Goal: Information Seeking & Learning: Find contact information

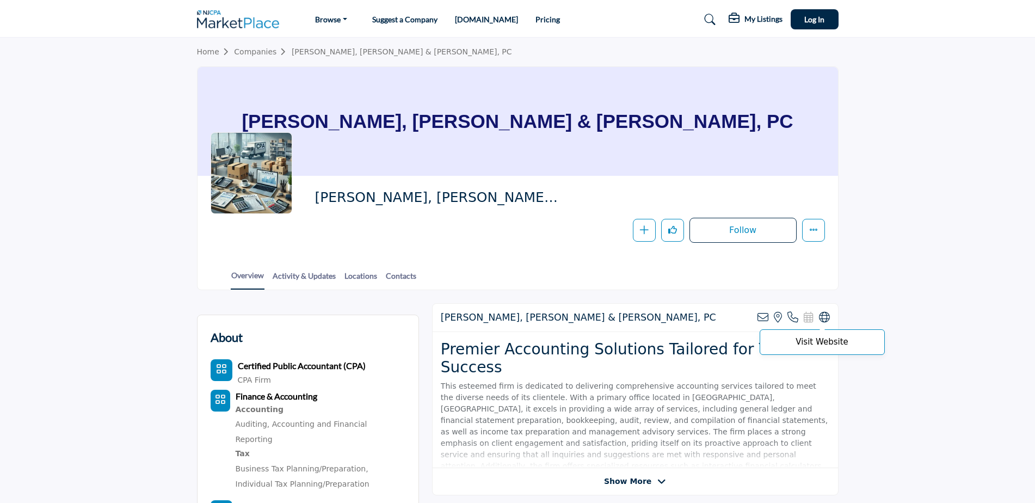
click at [828, 320] on icon at bounding box center [824, 317] width 11 height 11
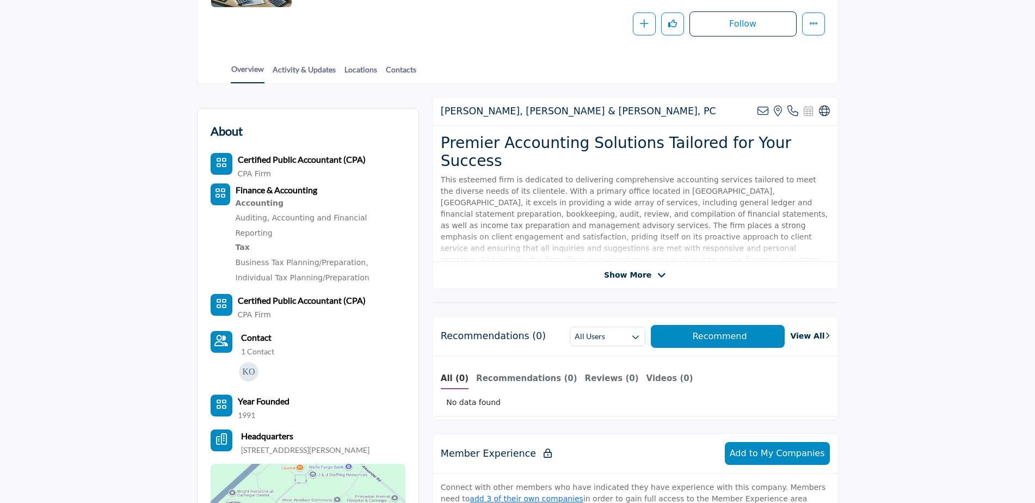
scroll to position [327, 0]
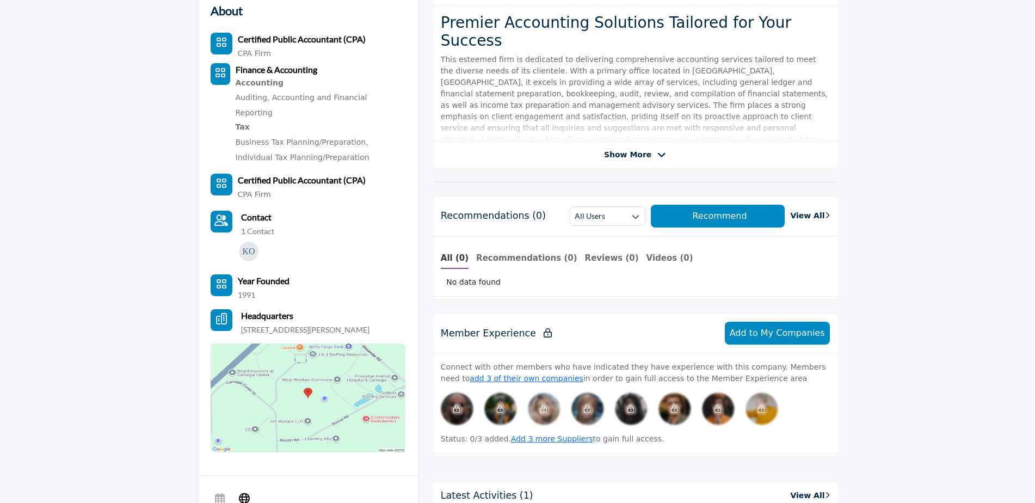
drag, startPoint x: 243, startPoint y: 314, endPoint x: 374, endPoint y: 320, distance: 131.3
click at [374, 320] on div "Certified Public Accountant (CPA) CPA Firm CPA Firm Finance & Accounting Tax 19…" at bounding box center [308, 243] width 195 height 420
copy p "15 Roszel Rd, Princeton, NJ 08540 6248"
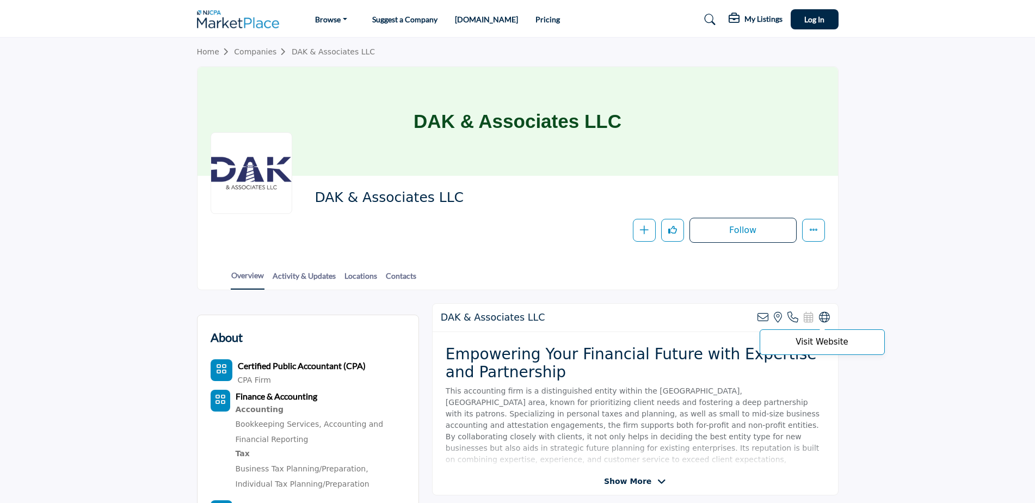
click at [821, 312] on icon at bounding box center [824, 317] width 11 height 11
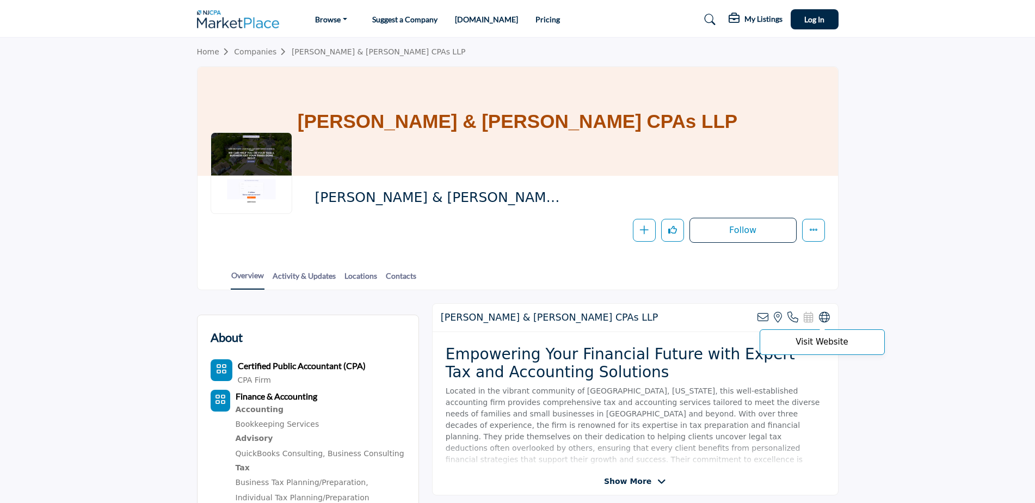
click at [824, 320] on icon at bounding box center [824, 317] width 11 height 11
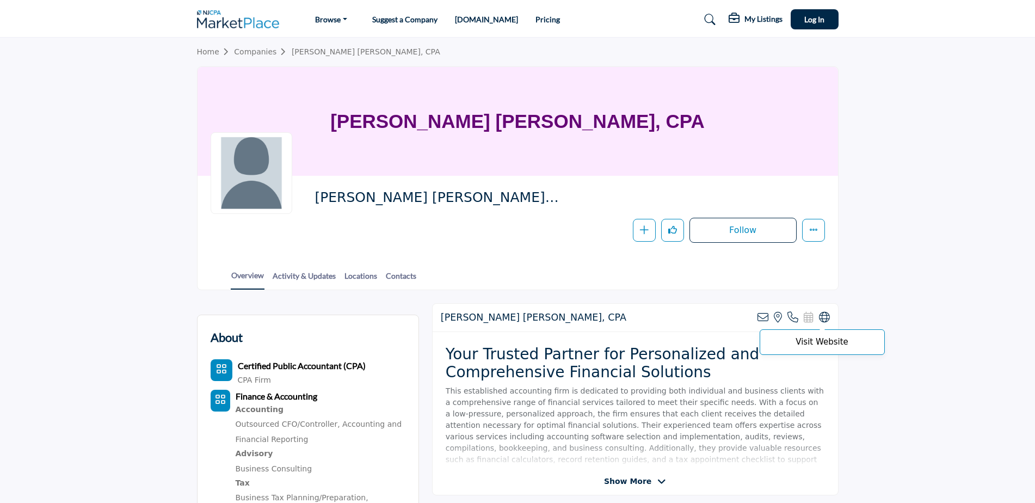
click at [828, 317] on icon at bounding box center [824, 317] width 11 height 11
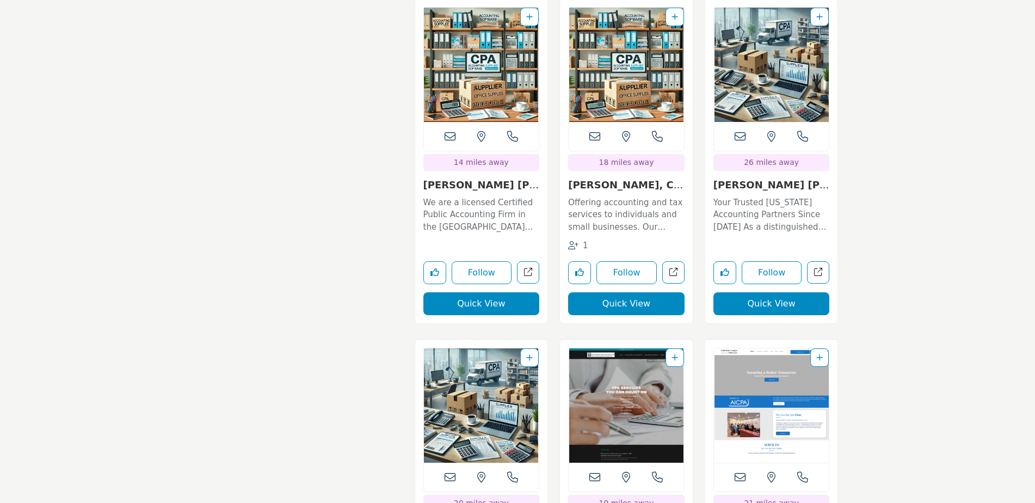
scroll to position [4790, 0]
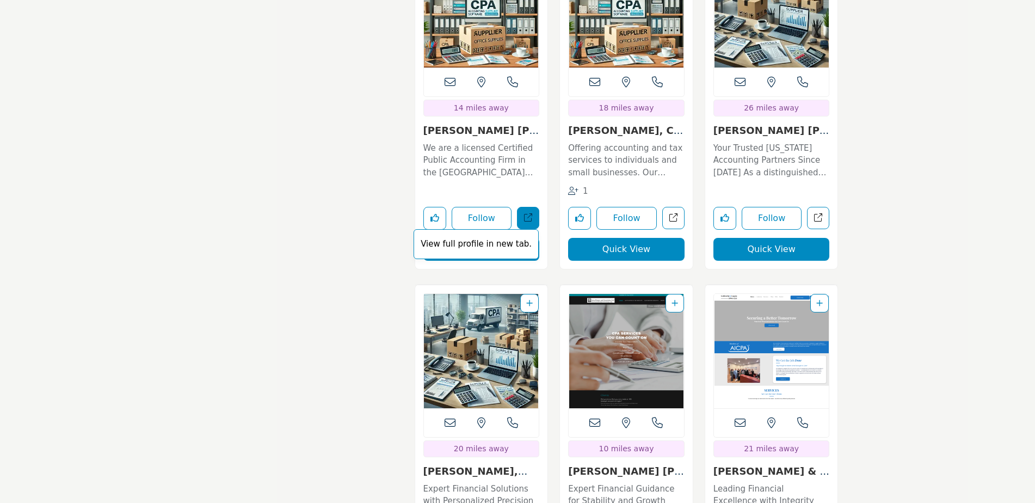
click at [530, 213] on icon "Open j-mitchell-sincoff-cpa-cgma in new tab" at bounding box center [528, 217] width 8 height 8
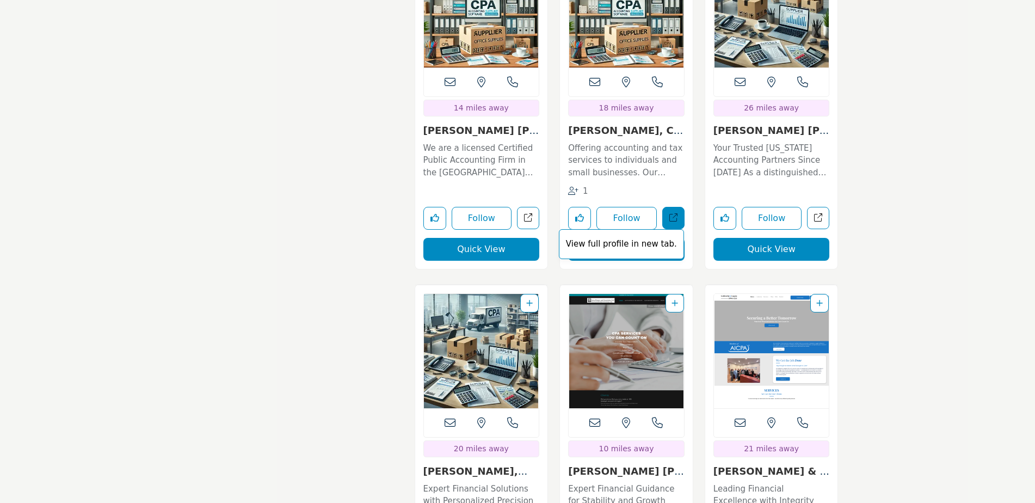
click at [671, 207] on link "View full profile in new tab." at bounding box center [673, 218] width 22 height 22
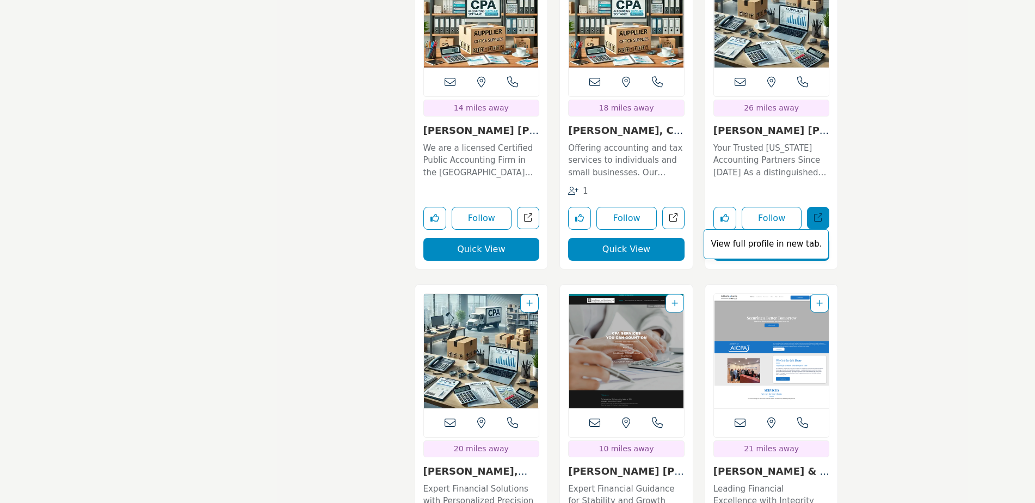
click at [814, 213] on icon "Open caruso-thompson-llp in new tab" at bounding box center [818, 217] width 8 height 8
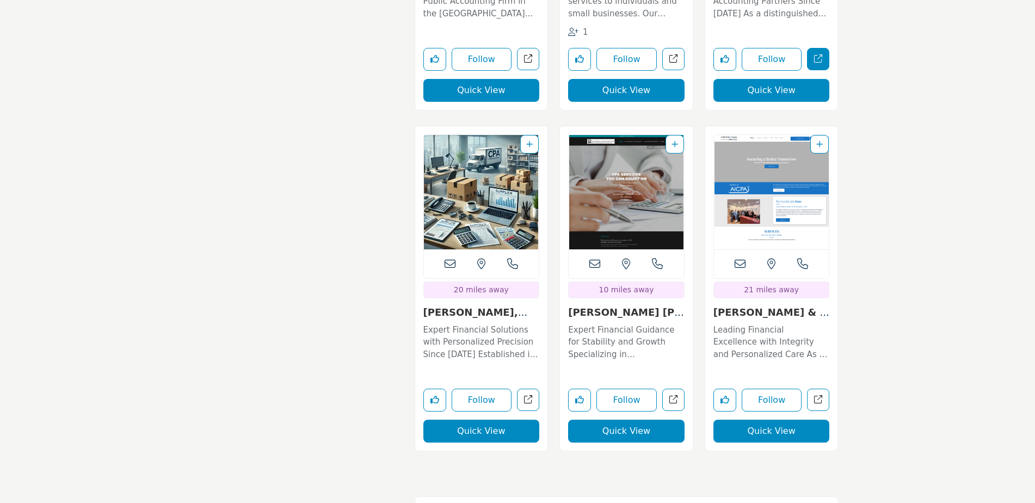
scroll to position [4953, 0]
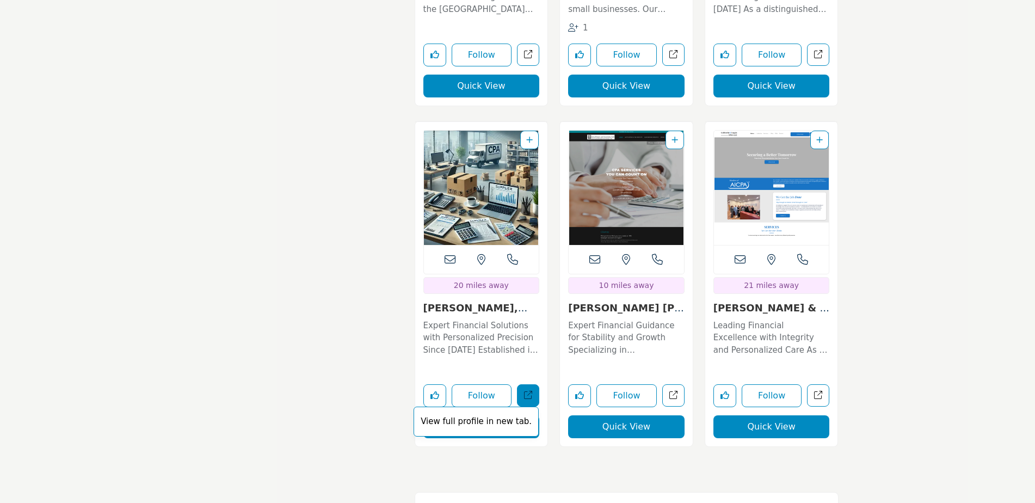
click at [536, 384] on link "View full profile in new tab." at bounding box center [528, 395] width 22 height 22
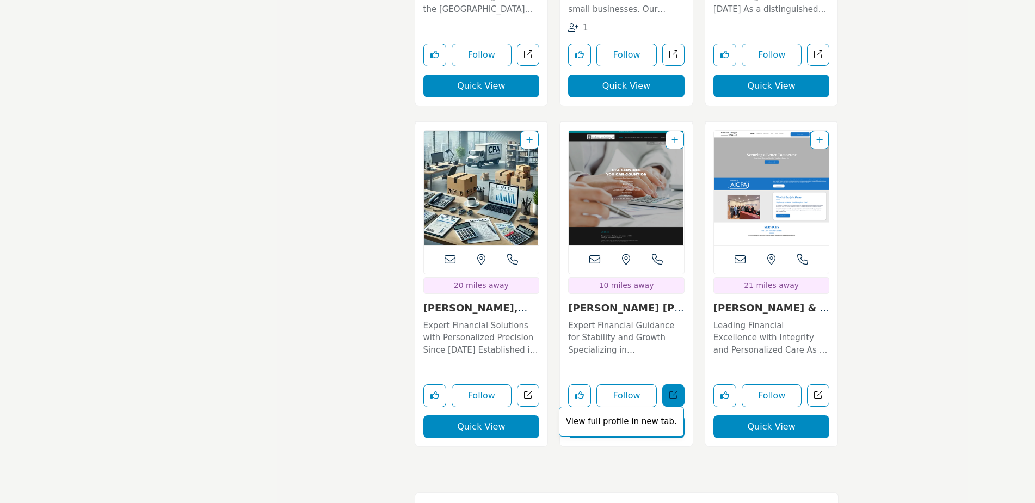
click at [673, 391] on icon "Open jaros-domen-and-associates-llc in new tab" at bounding box center [674, 395] width 8 height 8
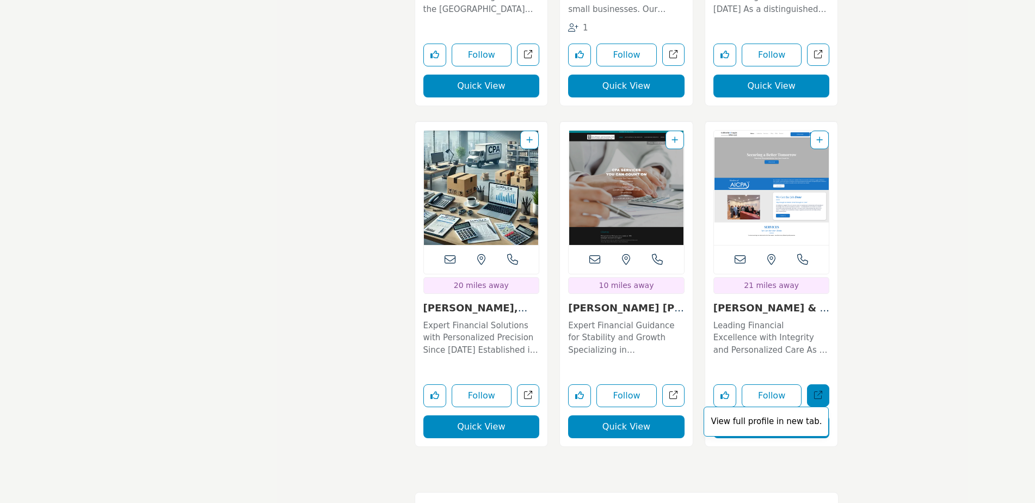
click at [811, 384] on link "View full profile in new tab." at bounding box center [818, 395] width 22 height 22
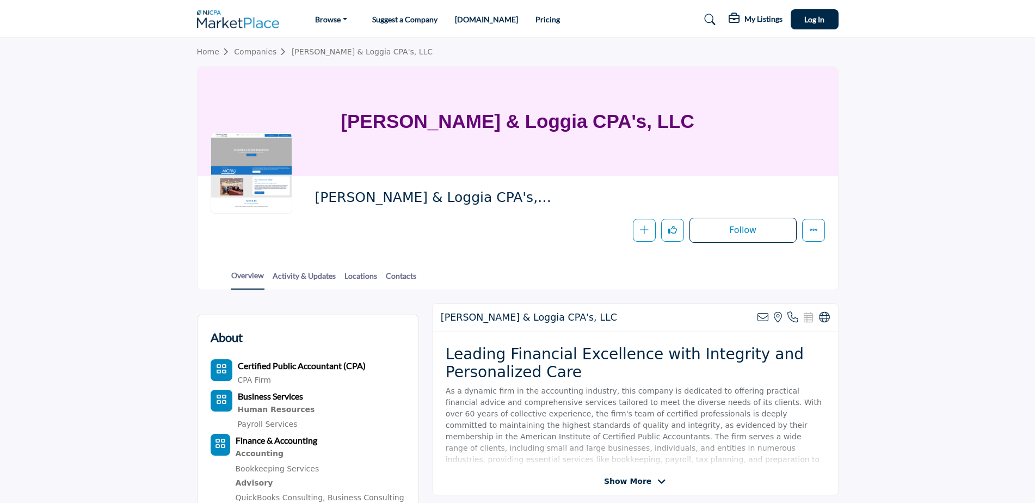
scroll to position [109, 0]
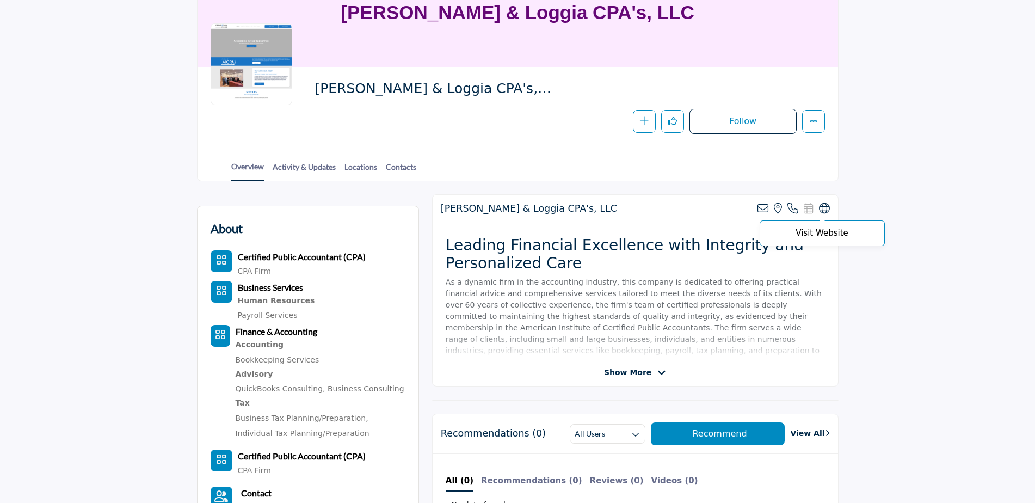
click at [828, 209] on icon at bounding box center [824, 208] width 11 height 11
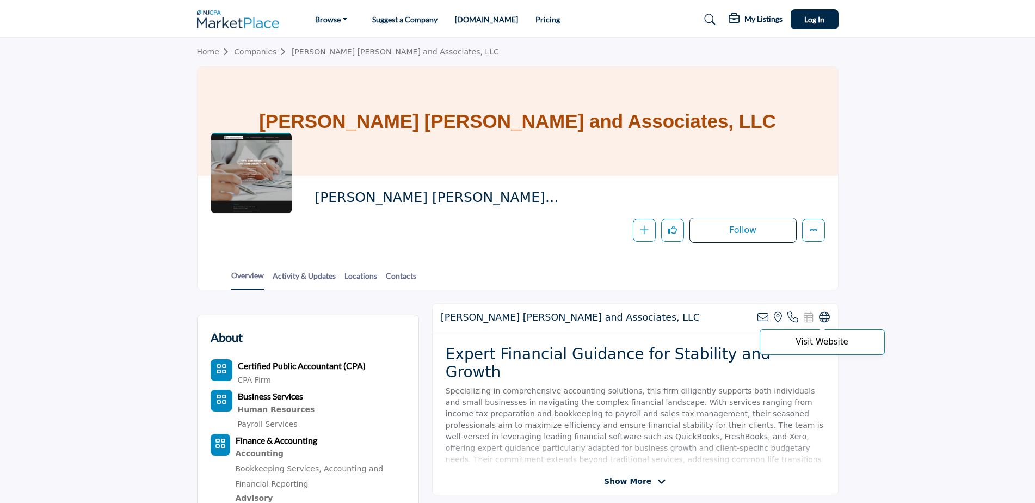
click at [825, 313] on icon at bounding box center [824, 317] width 11 height 11
click at [818, 316] on div "View email address of this listing View the location of this listing Call Numbe…" at bounding box center [794, 317] width 72 height 11
click at [823, 315] on icon at bounding box center [824, 317] width 11 height 11
click at [825, 339] on p "Visit Website" at bounding box center [822, 342] width 113 height 8
click at [821, 316] on icon at bounding box center [824, 317] width 11 height 11
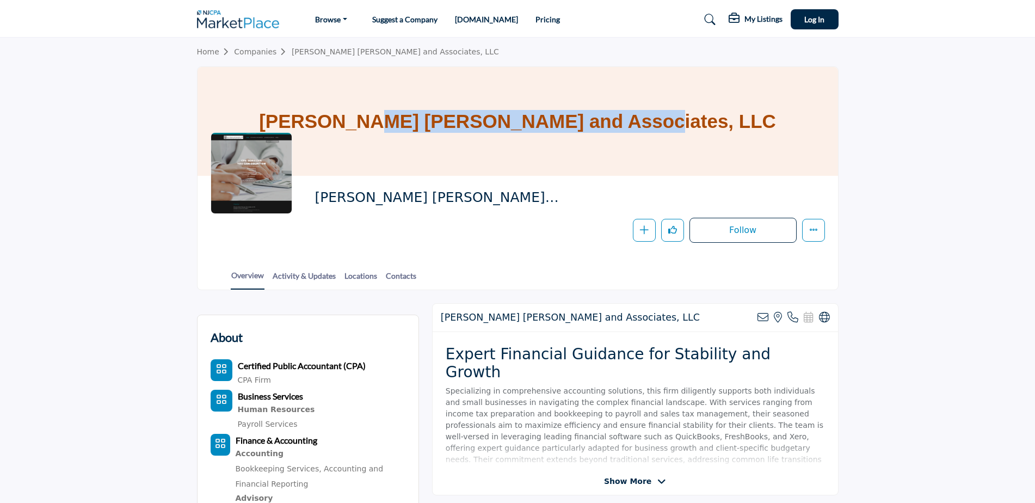
drag, startPoint x: 354, startPoint y: 115, endPoint x: 632, endPoint y: 124, distance: 278.3
click at [632, 124] on div "[PERSON_NAME] [PERSON_NAME] and Associates, LLC" at bounding box center [518, 121] width 641 height 109
copy h1 "[PERSON_NAME] [PERSON_NAME] and Associates,"
